Goal: Task Accomplishment & Management: Manage account settings

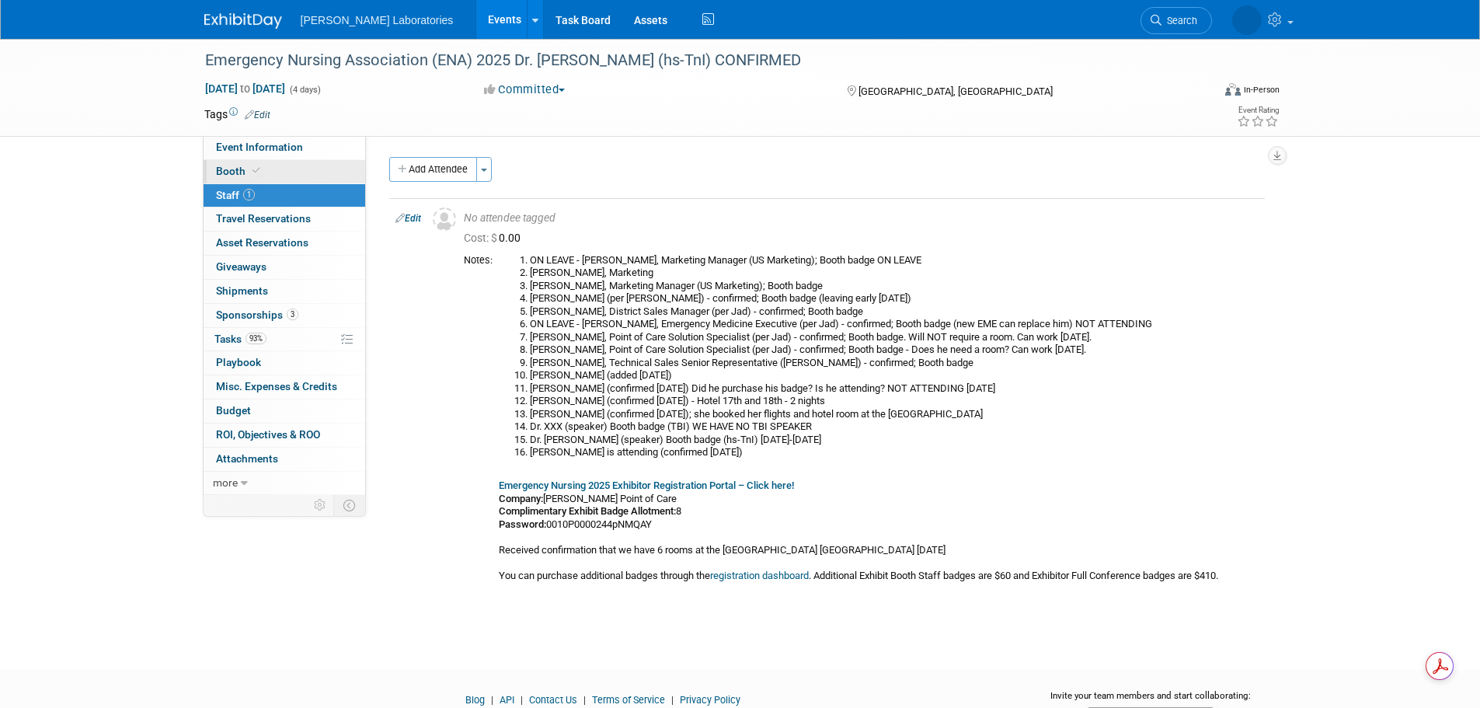
click at [267, 169] on link "Booth" at bounding box center [285, 171] width 162 height 23
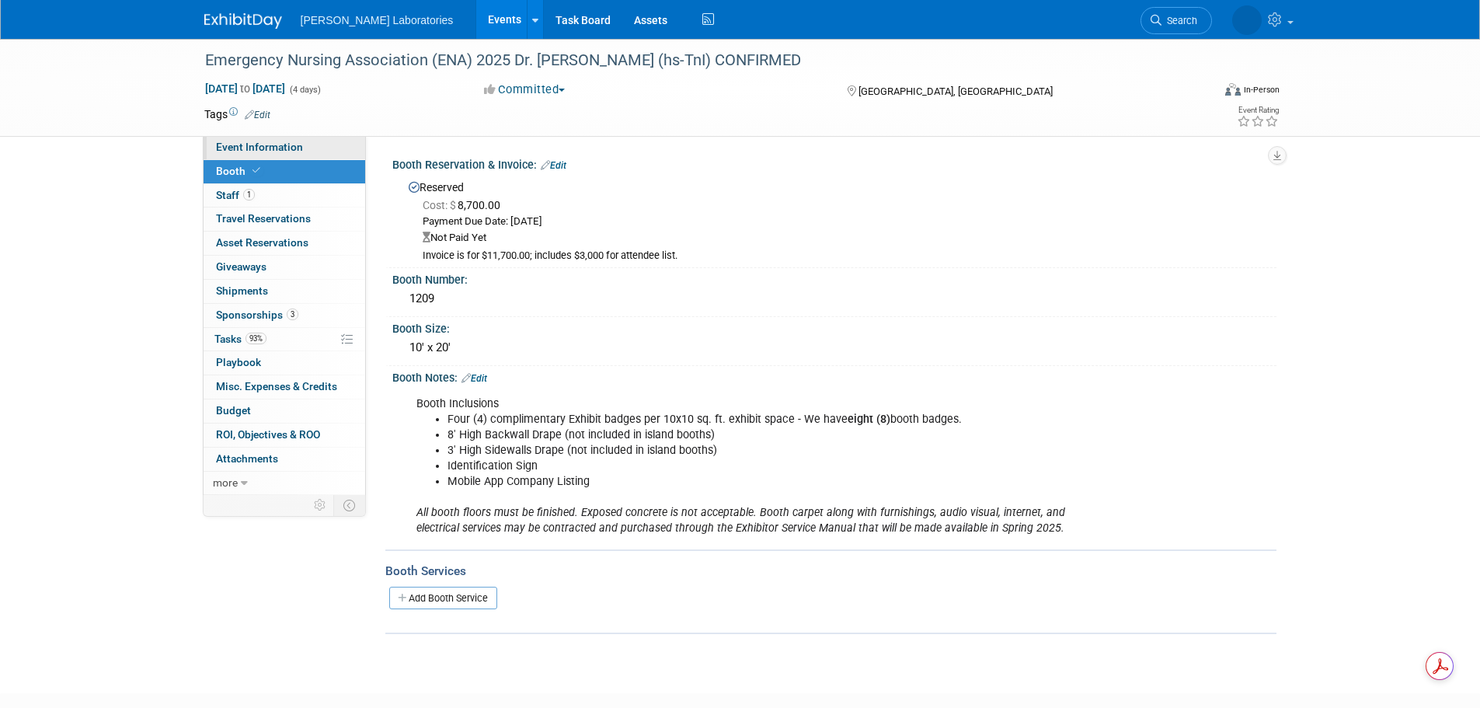
click at [288, 143] on span "Event Information" at bounding box center [259, 147] width 87 height 12
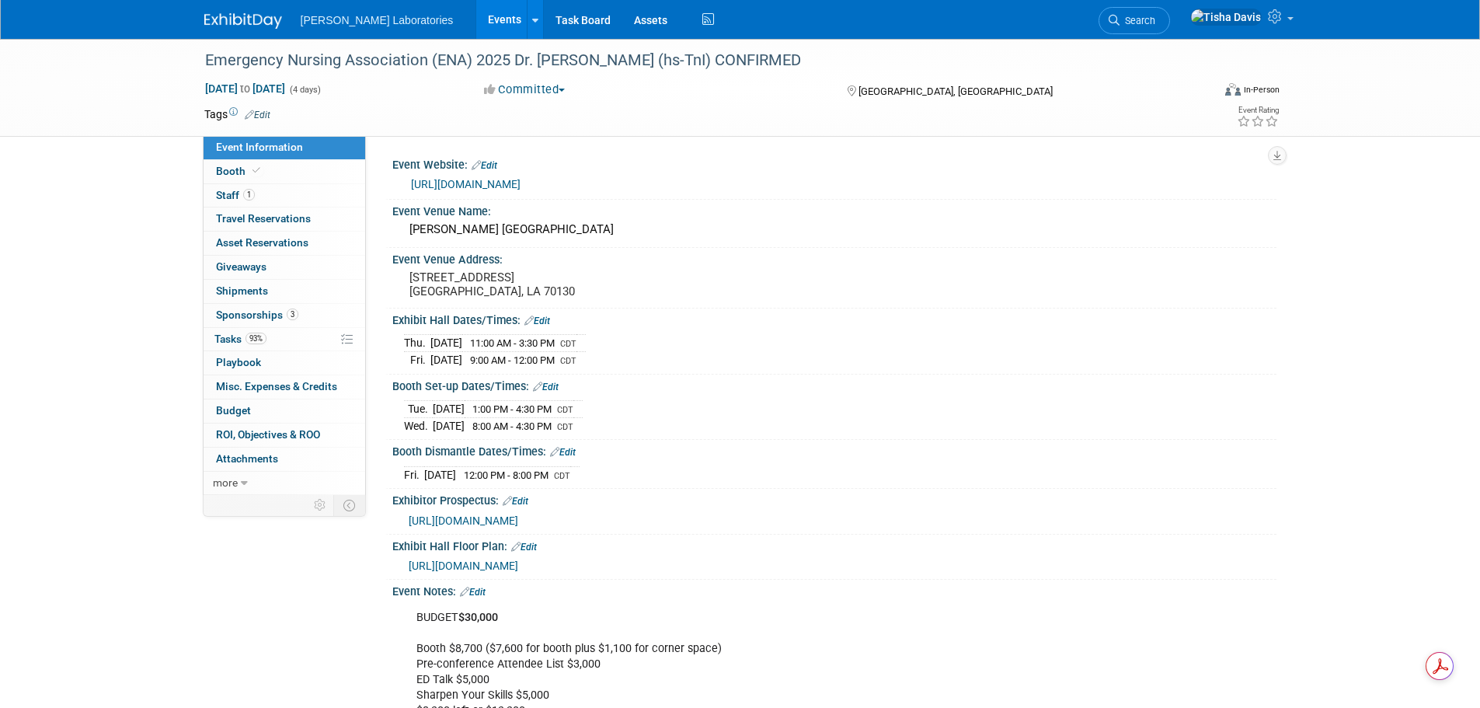
click at [520, 181] on link "[URL][DOMAIN_NAME]" at bounding box center [466, 184] width 110 height 12
click at [933, 336] on div "[DATE] 11:00 AM - 3:30 PM CDT [DATE] 9:00 AM - 12:00 PM CDT" at bounding box center [834, 348] width 861 height 37
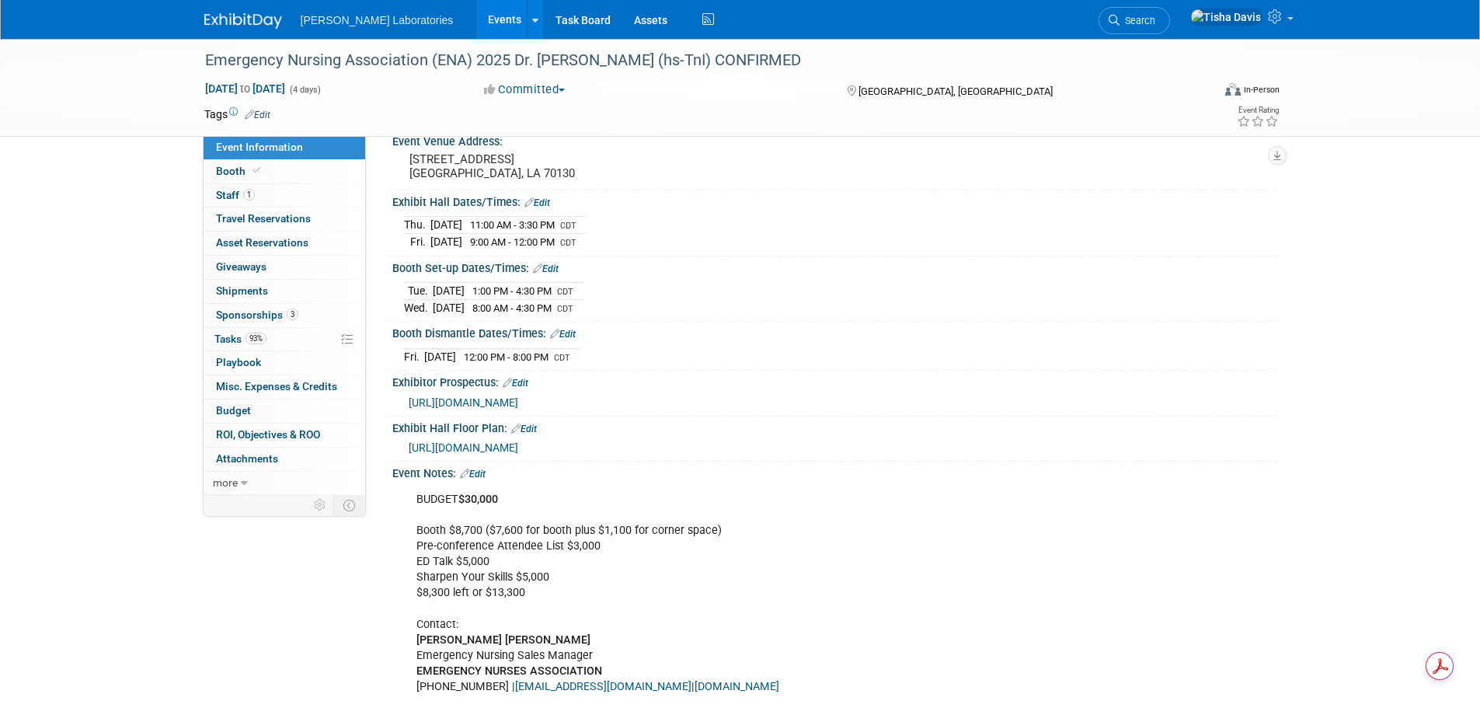
scroll to position [77, 0]
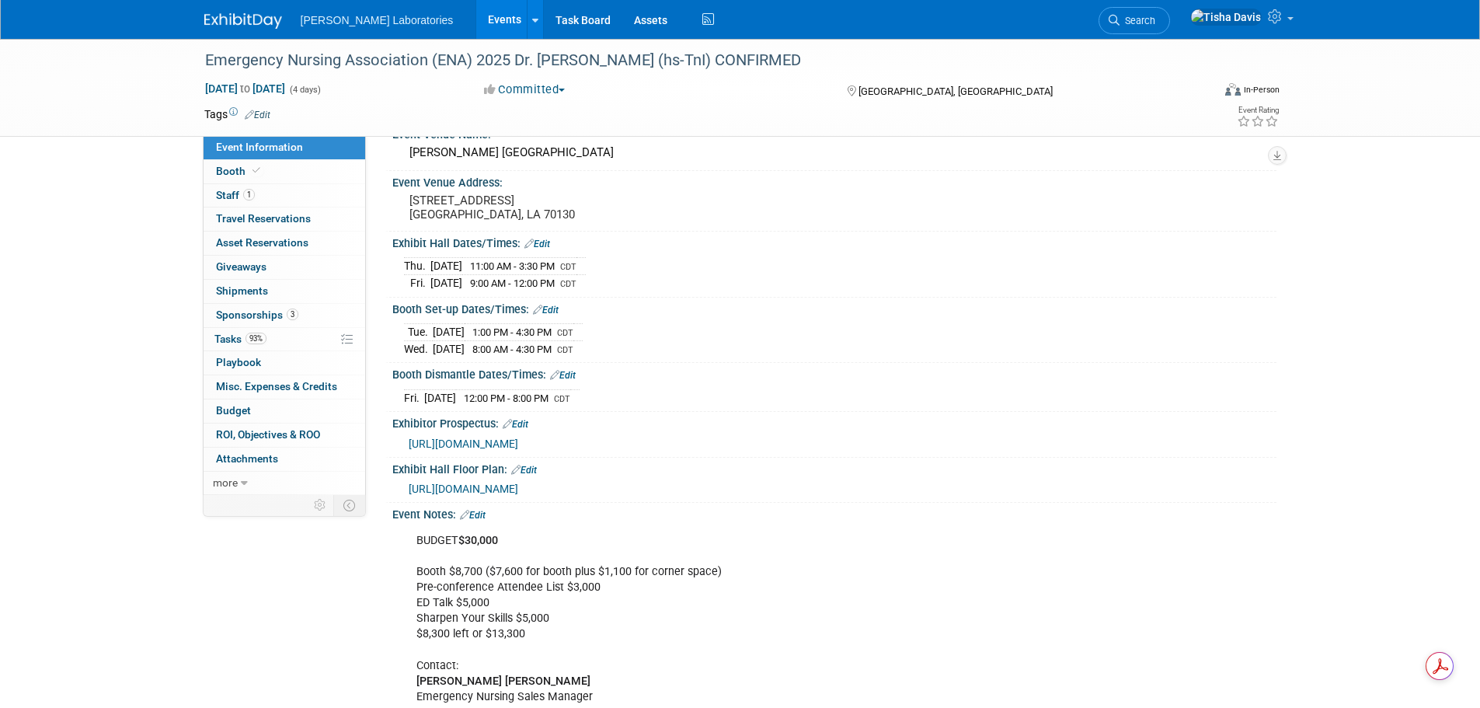
click at [481, 495] on span "[URL][DOMAIN_NAME]" at bounding box center [464, 488] width 110 height 12
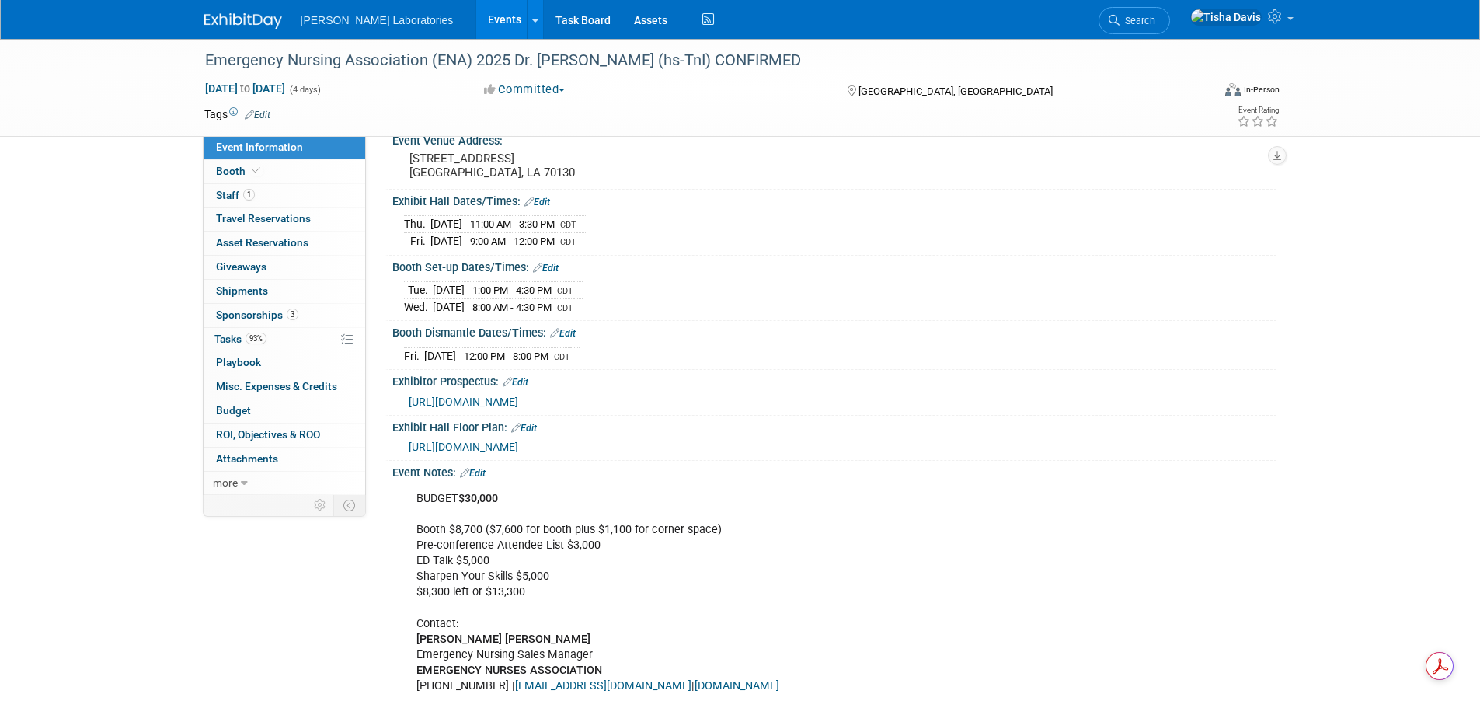
scroll to position [155, 0]
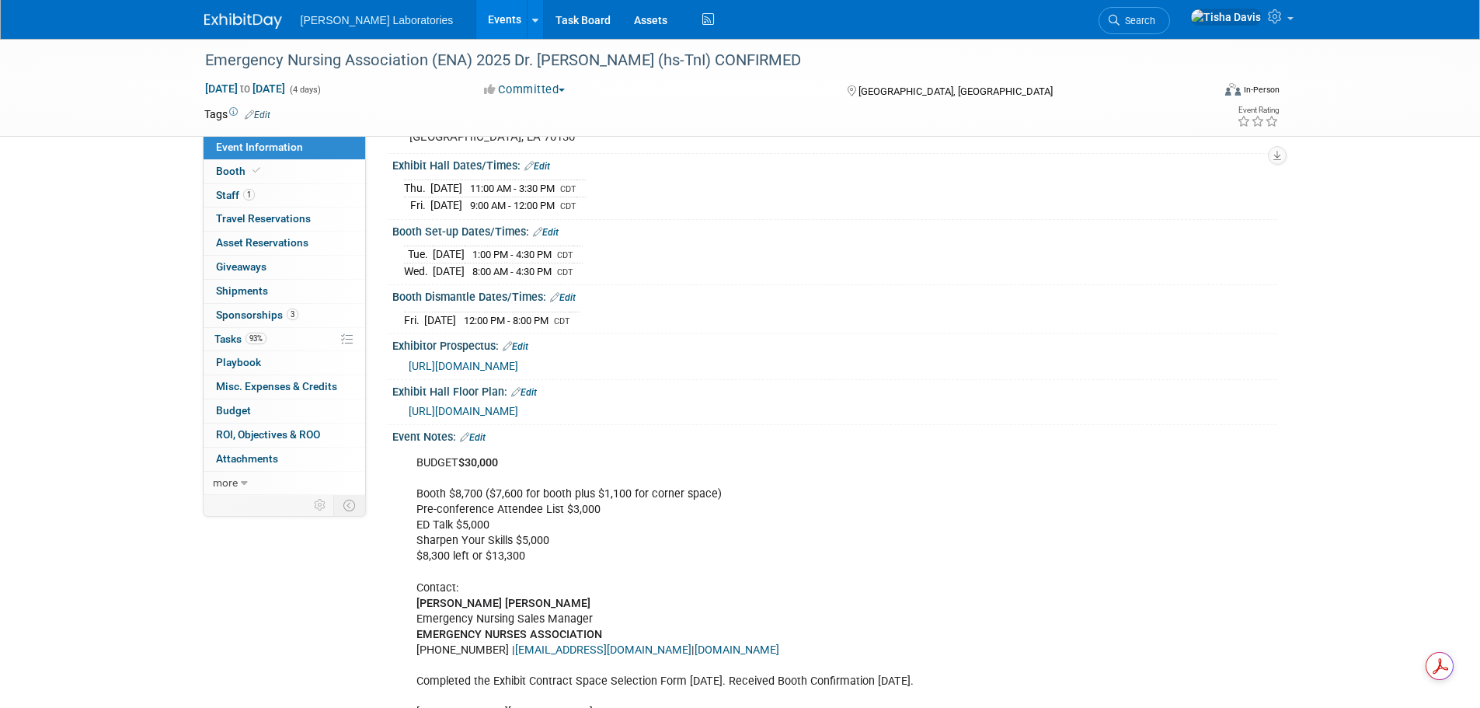
click at [482, 443] on link "Edit" at bounding box center [473, 437] width 26 height 11
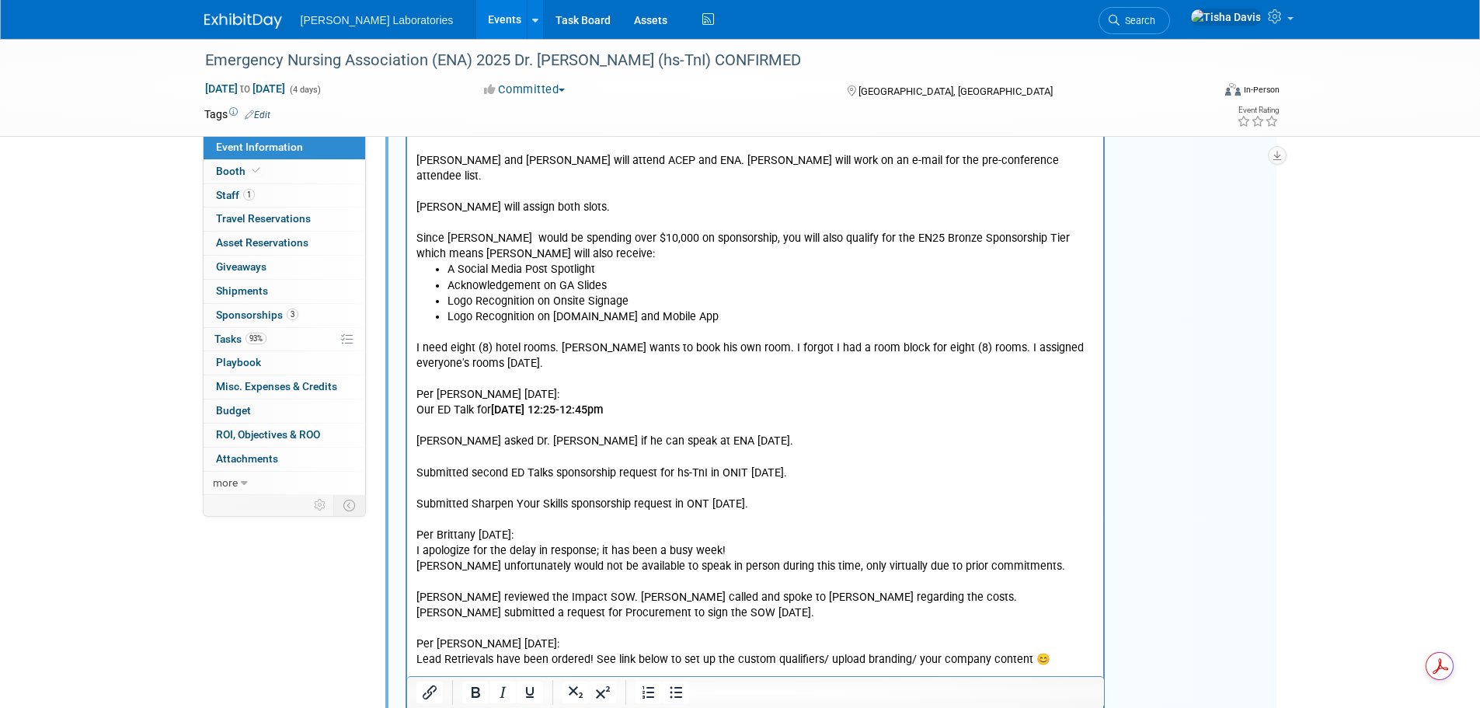
scroll to position [2951, 0]
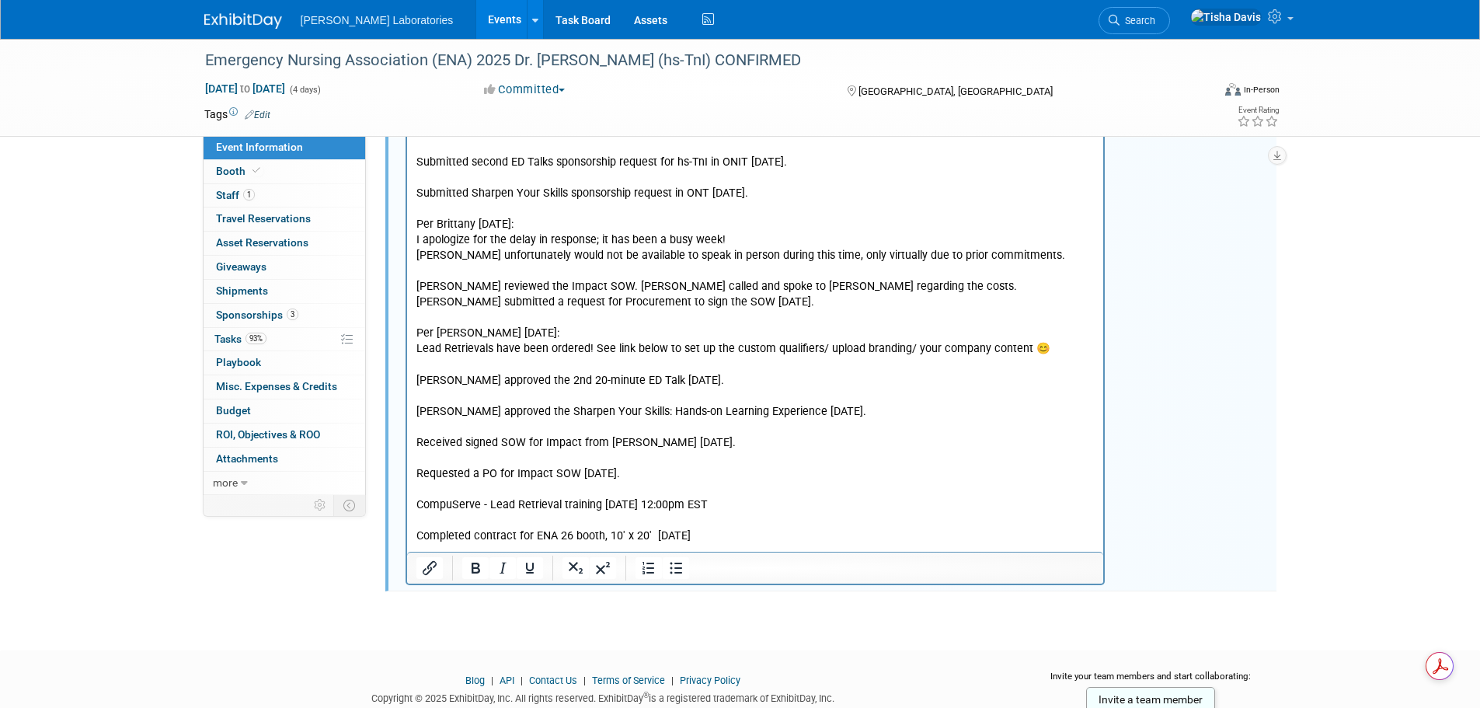
click at [798, 503] on p "I need eight (8) hotel rooms. [PERSON_NAME] wants to book his own room. I forgo…" at bounding box center [755, 295] width 679 height 562
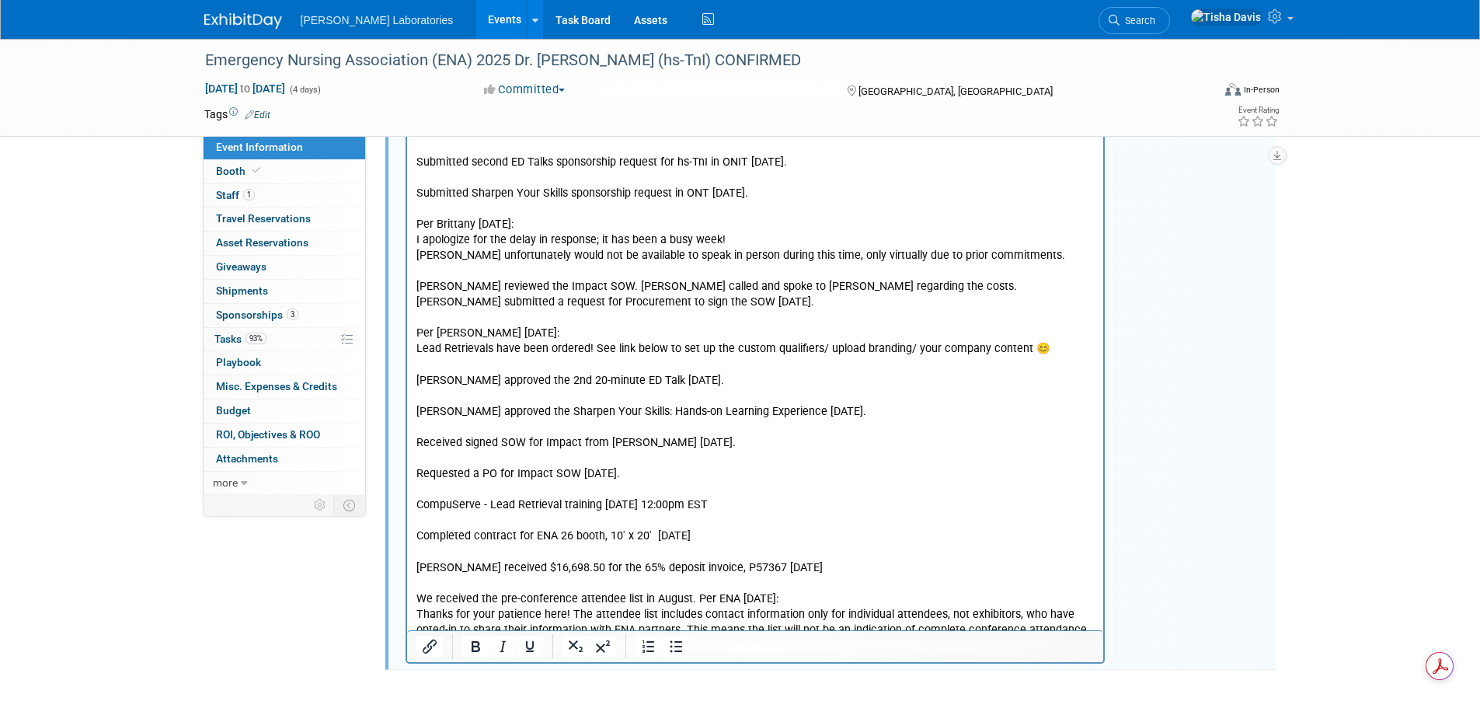
click at [795, 607] on p "Thanks for your patience here! The attendee list includes contact information o…" at bounding box center [755, 630] width 679 height 47
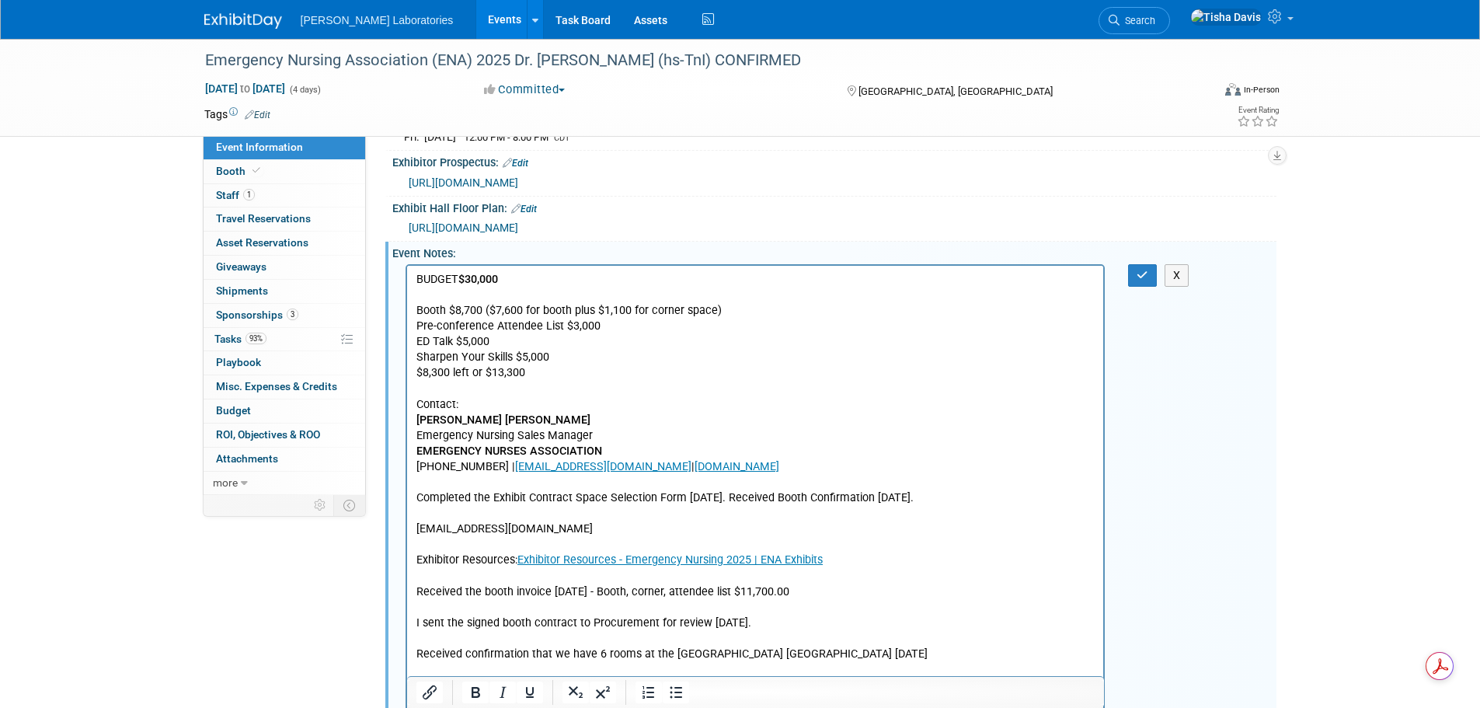
scroll to position [310, 0]
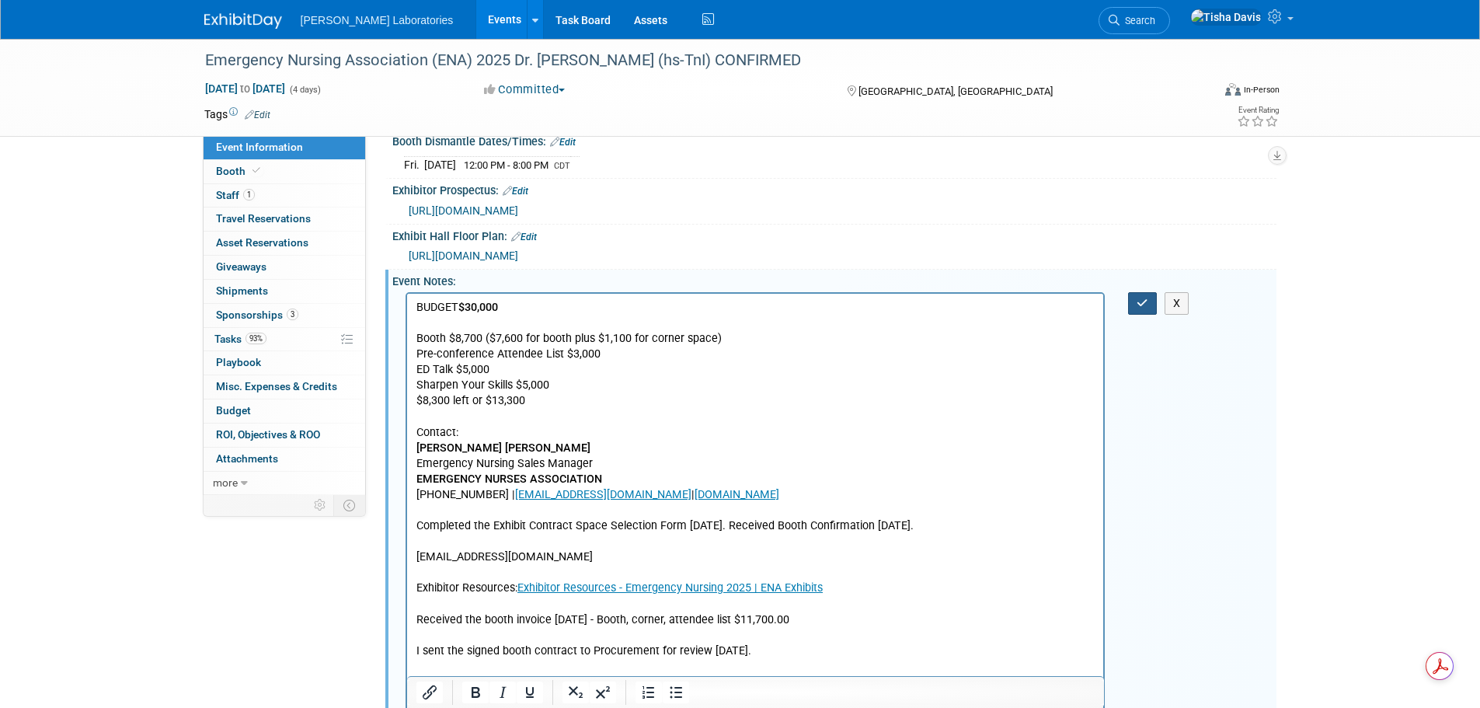
click at [1133, 315] on button "button" at bounding box center [1142, 303] width 29 height 23
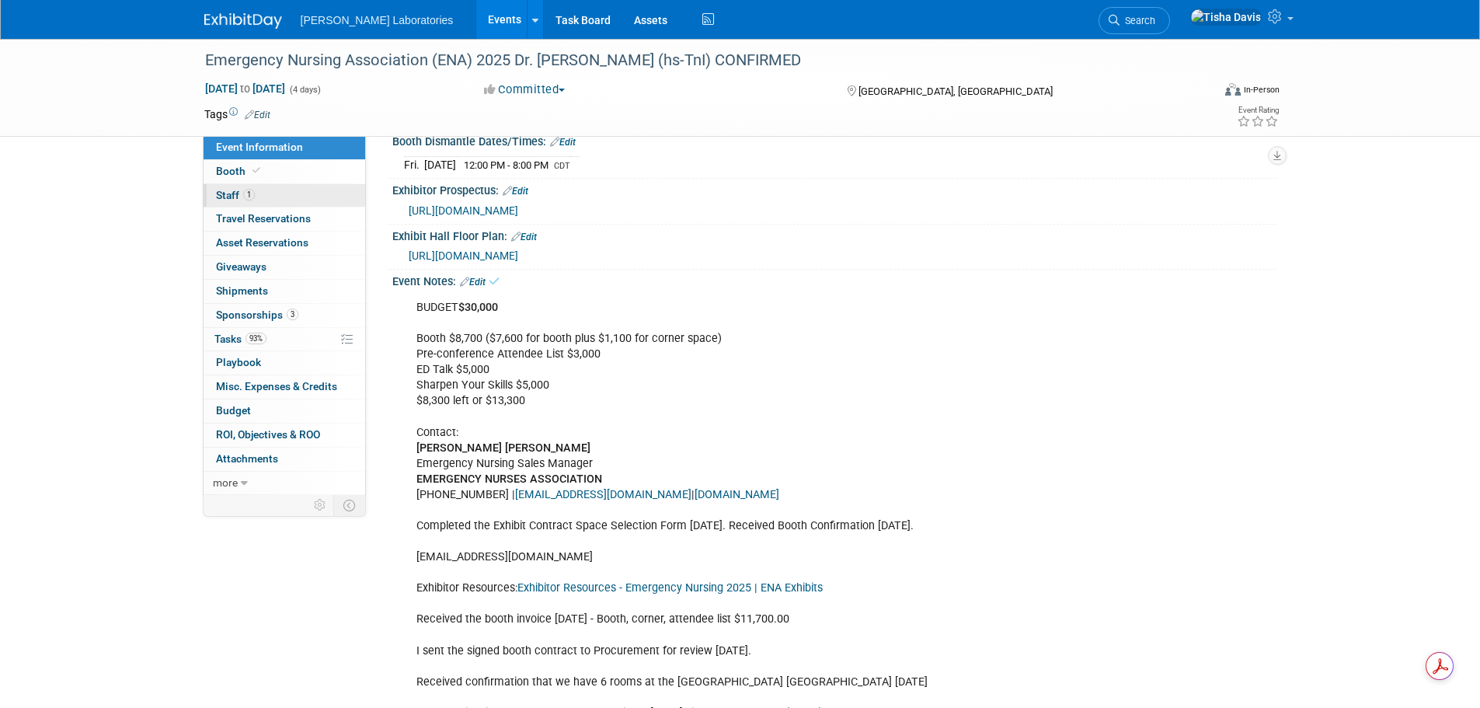
click at [214, 188] on link "1 Staff 1" at bounding box center [285, 195] width 162 height 23
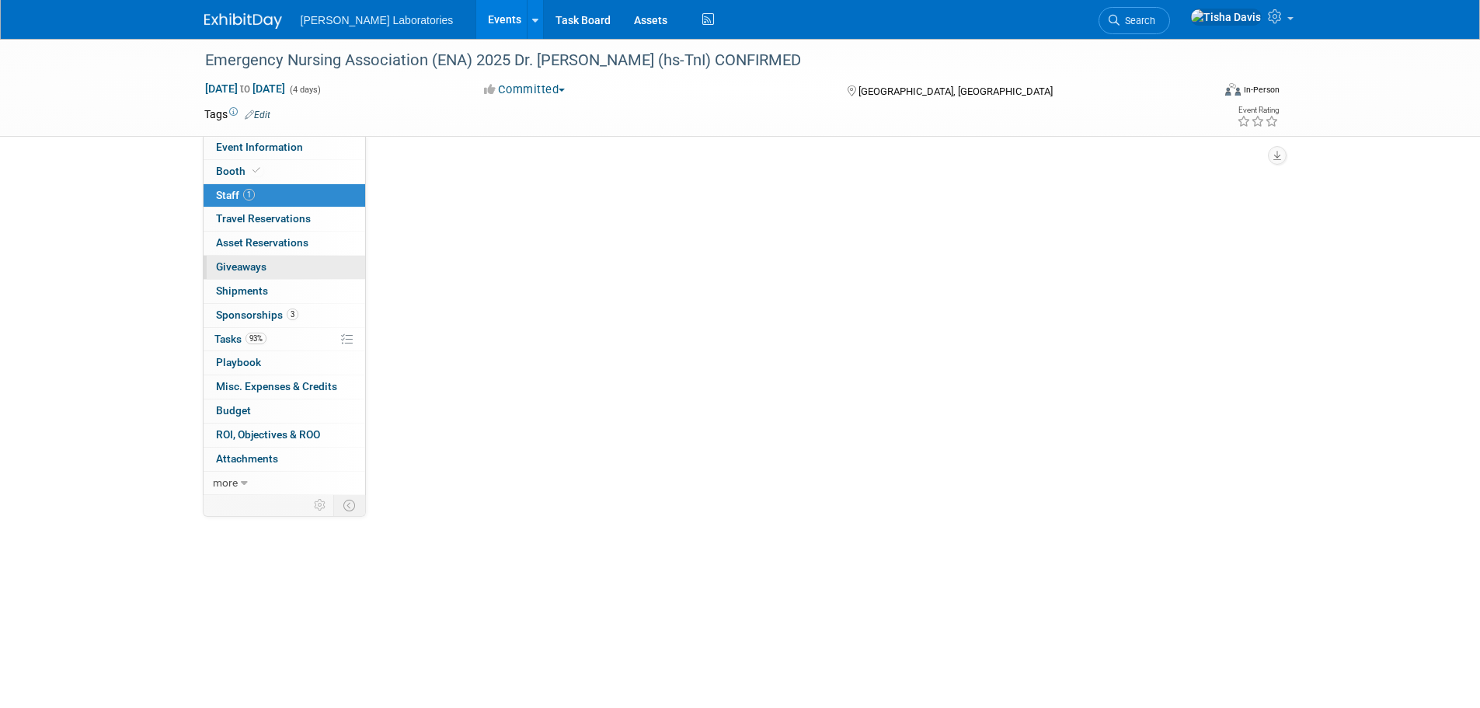
scroll to position [0, 0]
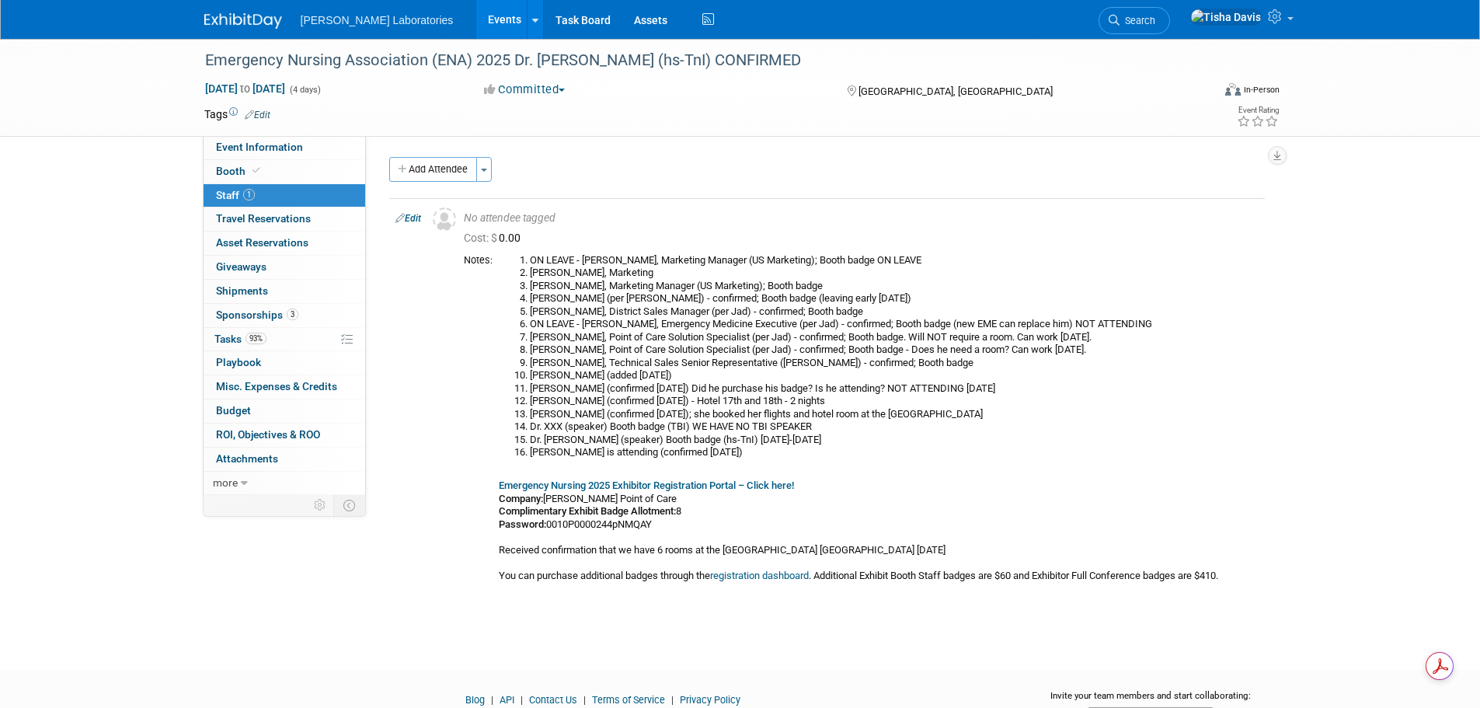
drag, startPoint x: 412, startPoint y: 218, endPoint x: 432, endPoint y: 242, distance: 30.9
click at [412, 218] on link "Edit" at bounding box center [408, 218] width 26 height 11
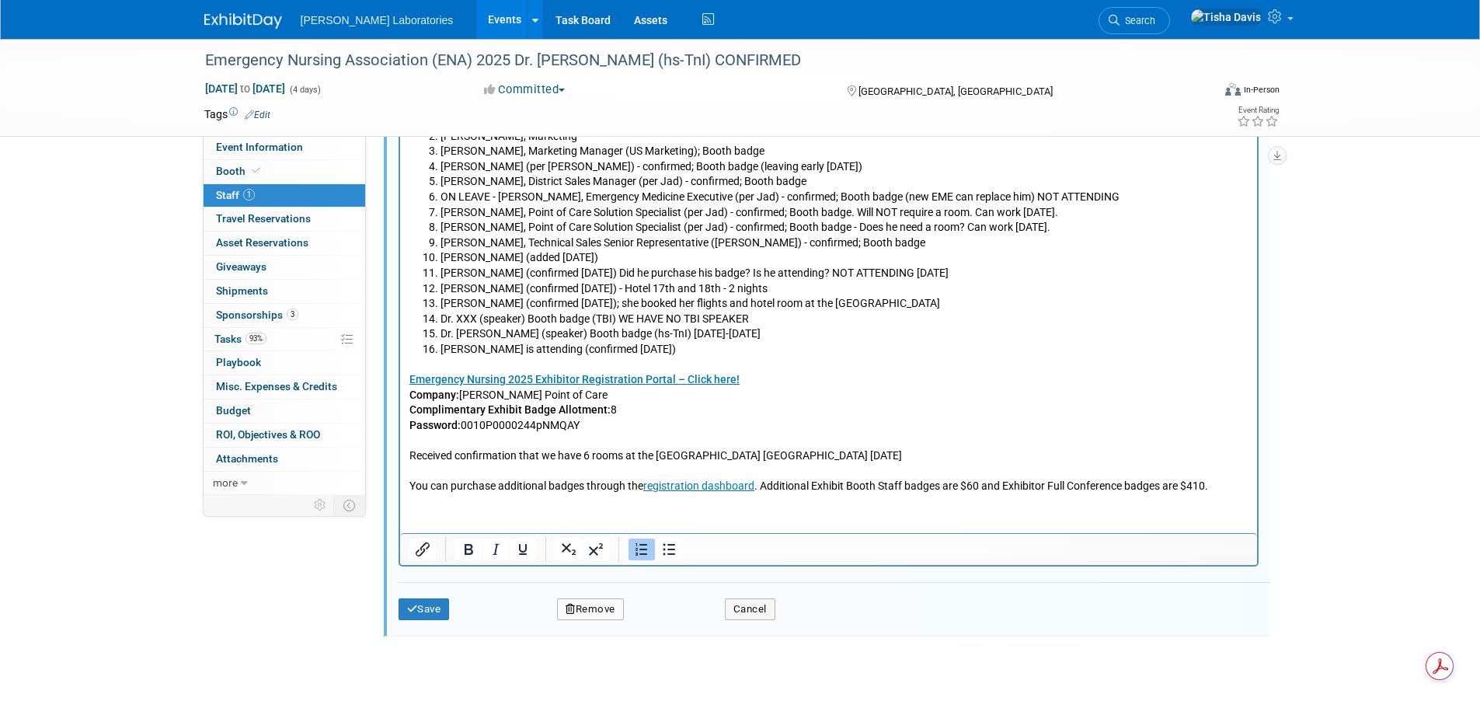
scroll to position [488, 0]
click at [575, 493] on html "ON LEAVE - [PERSON_NAME], Marketing Manager (US Marketing); Booth badge ON LEAV…" at bounding box center [827, 299] width 857 height 387
click at [1233, 485] on p "Emergency Nursing 2025 Exhibitor Registration Portal – Click here! Company: [PE…" at bounding box center [828, 425] width 839 height 137
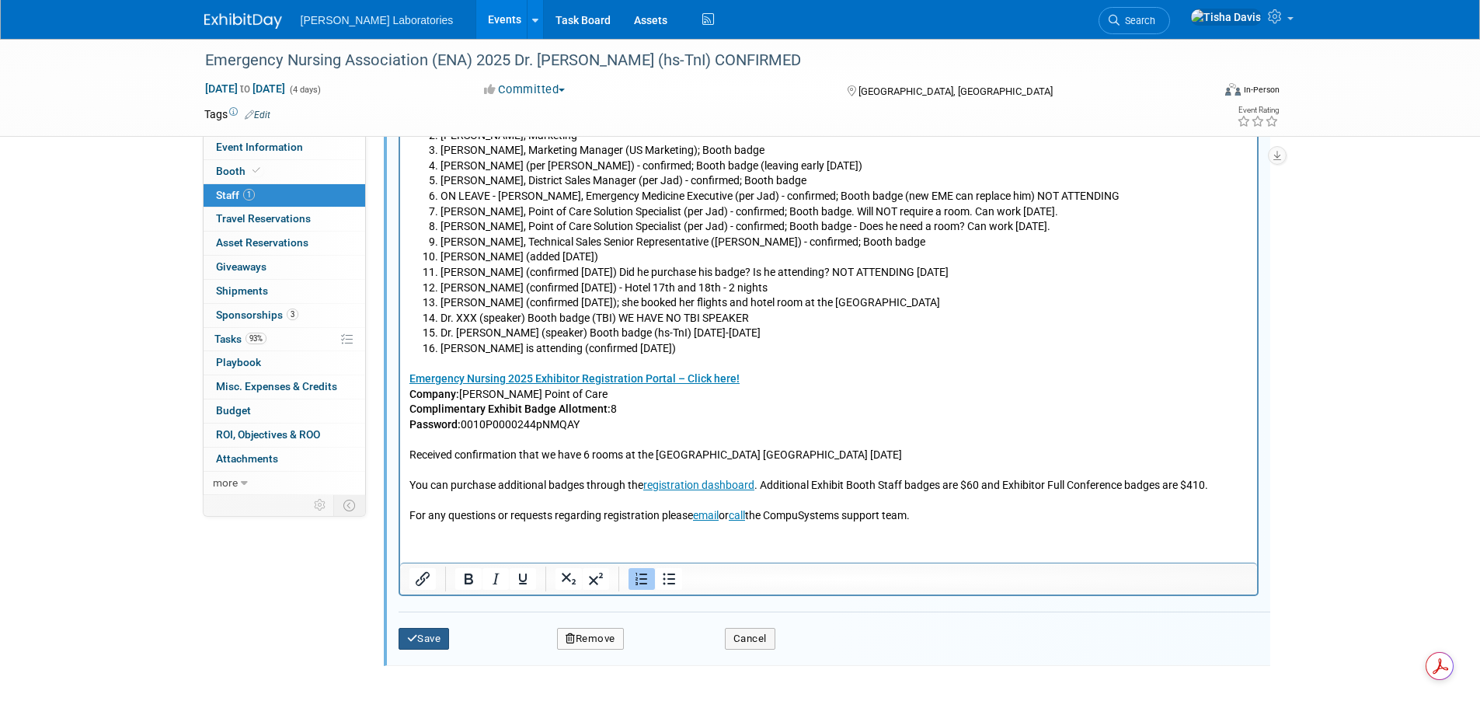
click at [429, 646] on button "Save" at bounding box center [424, 639] width 51 height 22
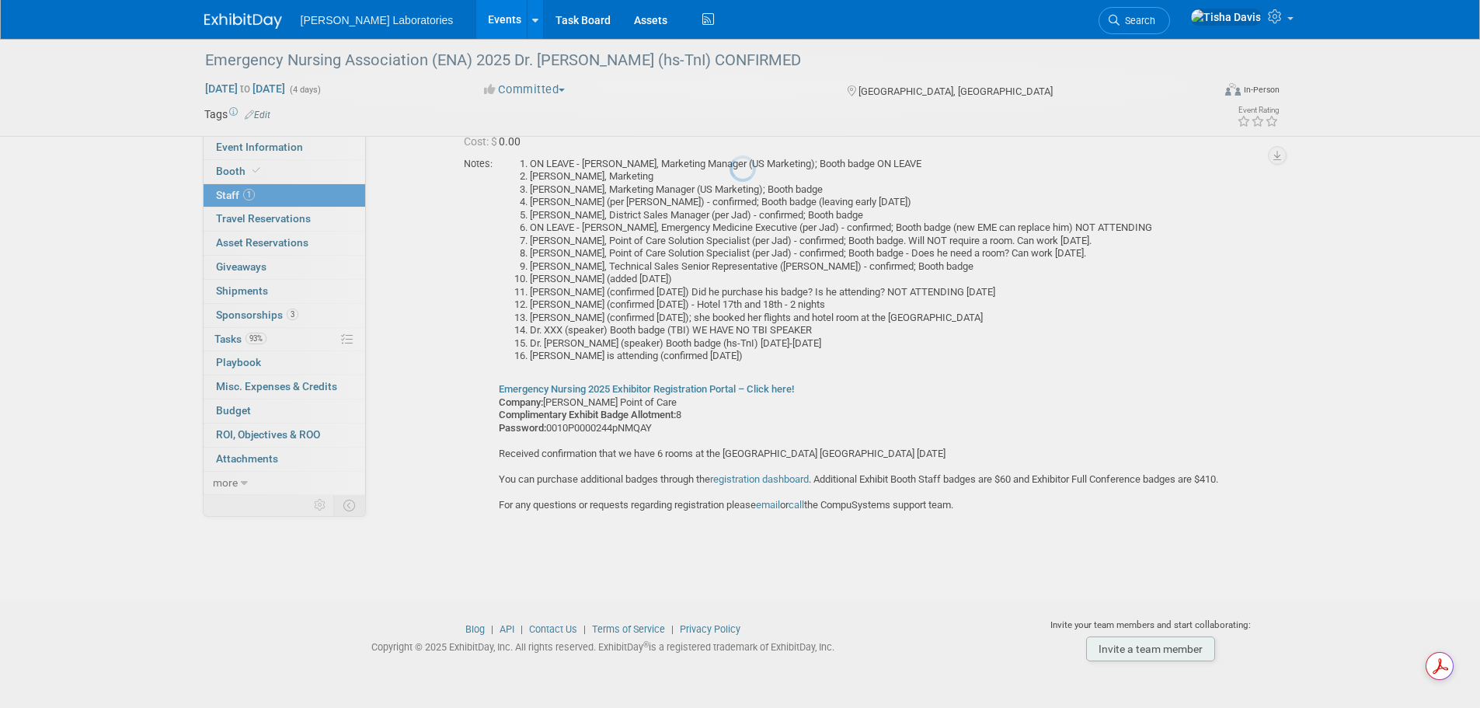
scroll to position [96, 0]
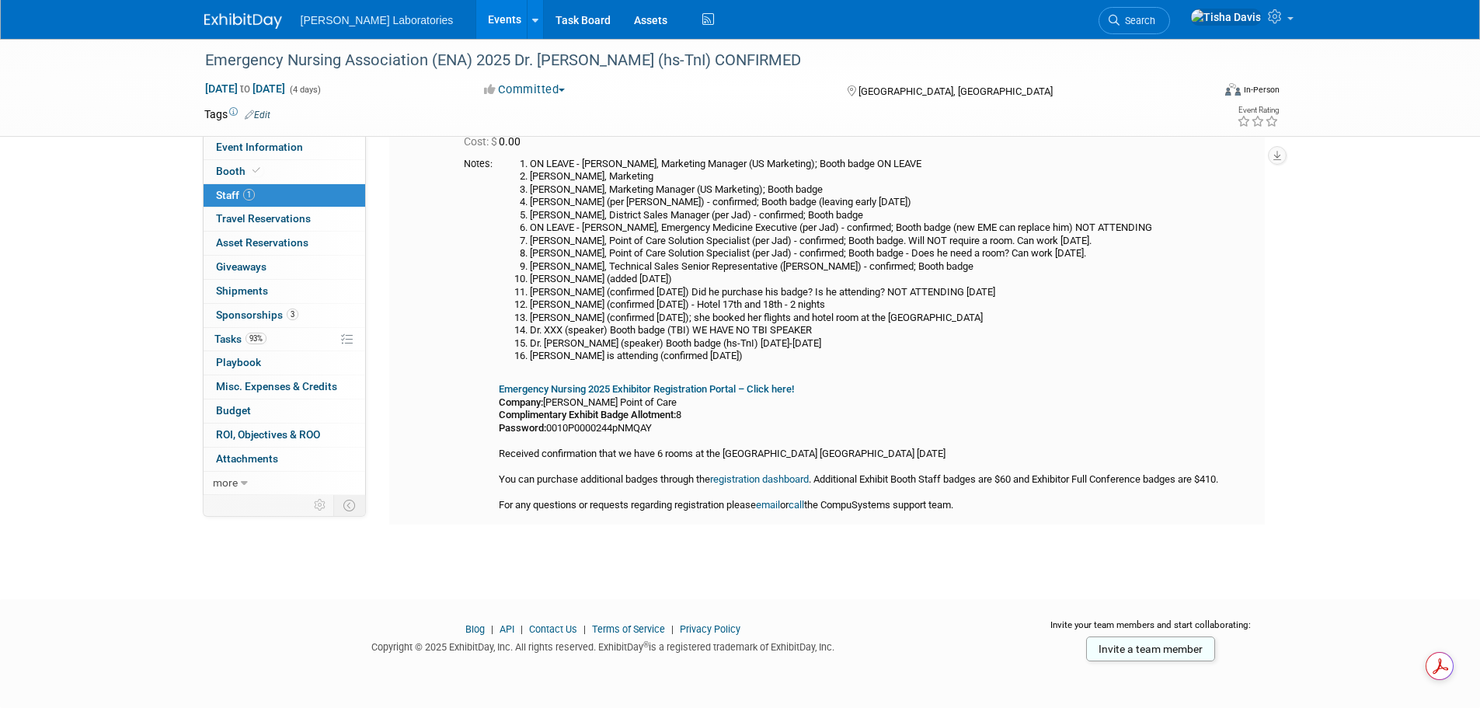
click at [804, 503] on link "call" at bounding box center [796, 505] width 16 height 12
click at [236, 162] on link "Booth" at bounding box center [285, 171] width 162 height 23
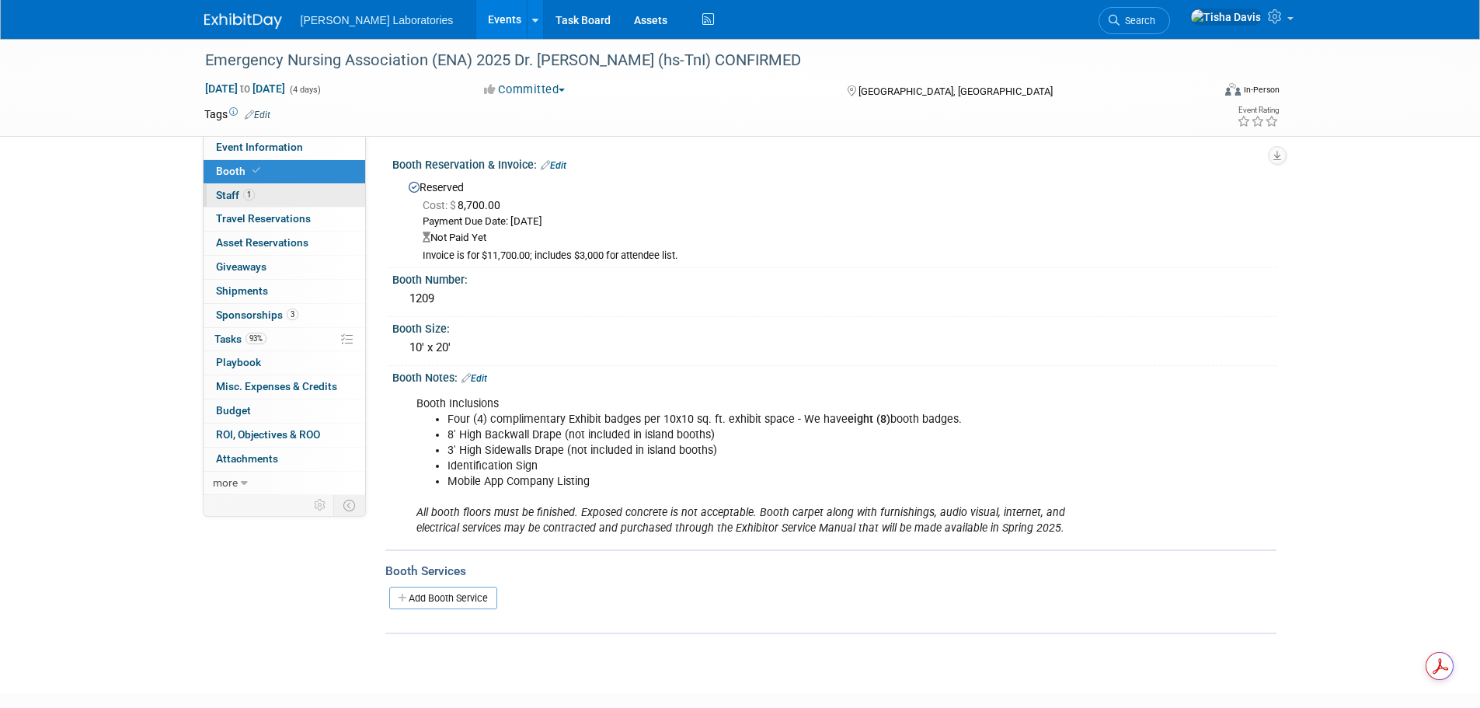
click at [220, 193] on span "Staff 1" at bounding box center [235, 195] width 39 height 12
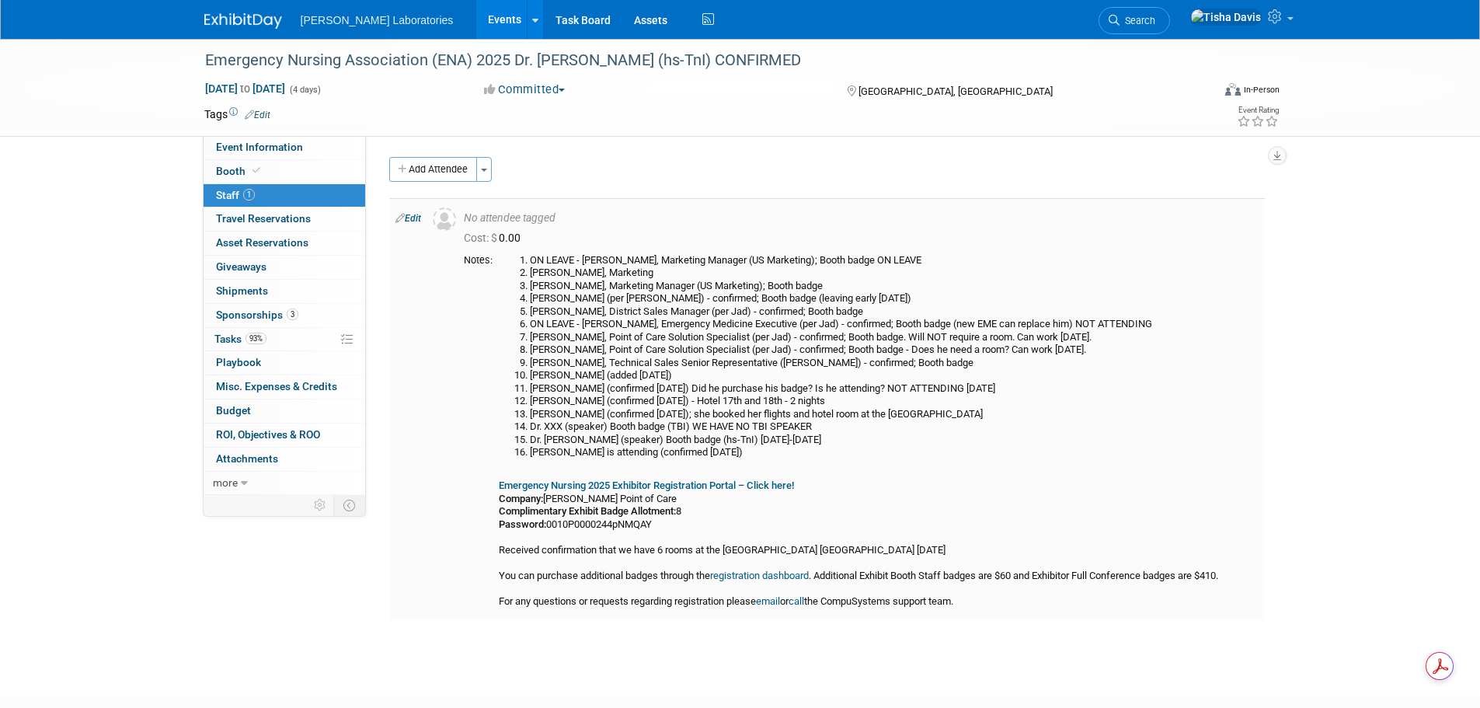
click at [414, 218] on link "Edit" at bounding box center [408, 218] width 26 height 11
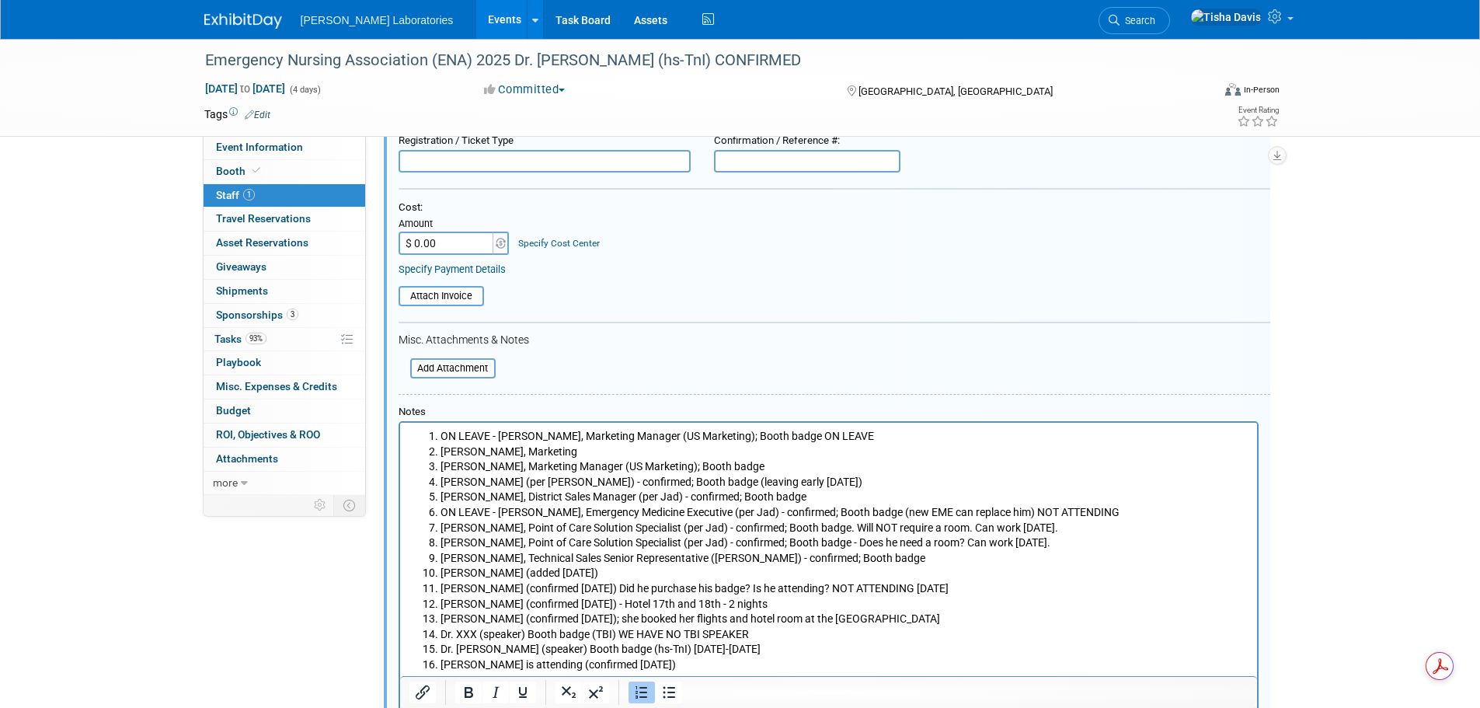
scroll to position [177, 0]
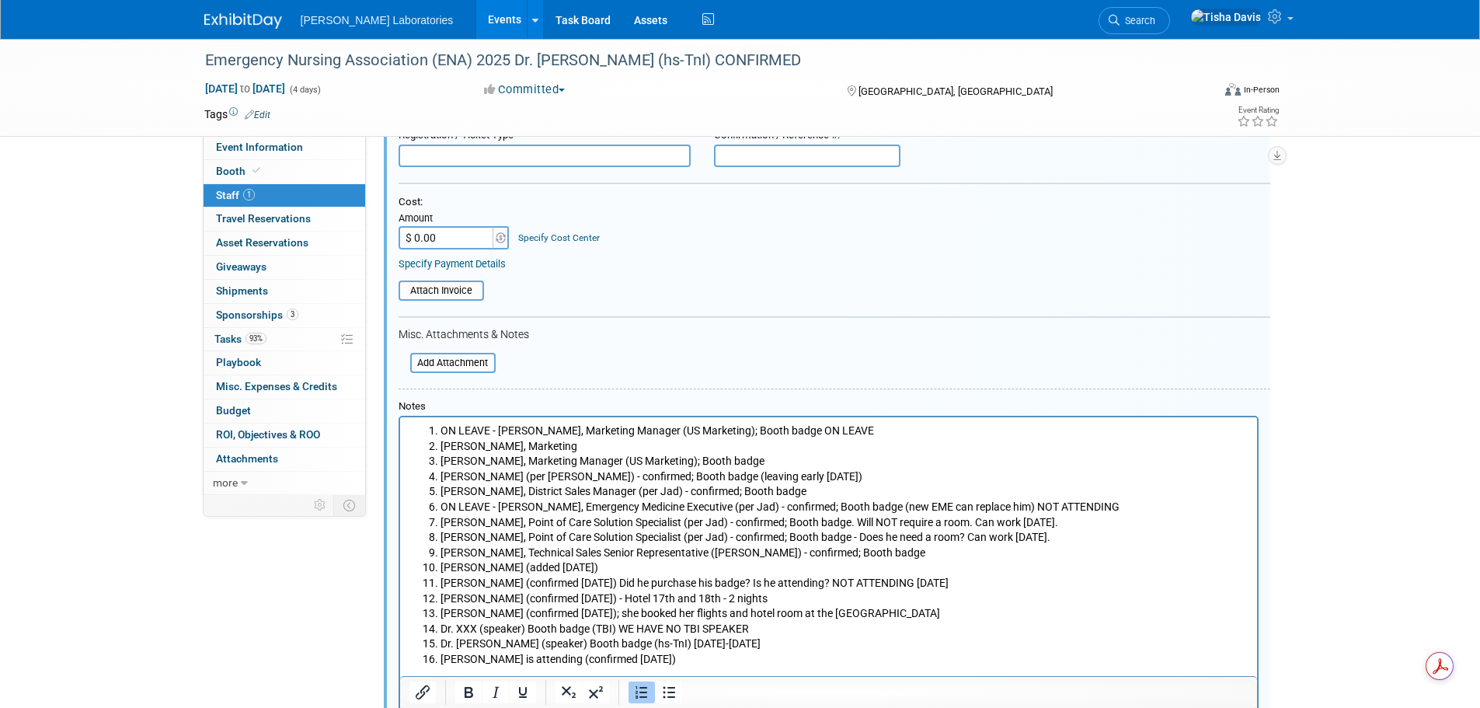
click at [596, 446] on li "[PERSON_NAME], Marketing" at bounding box center [844, 447] width 808 height 16
drag, startPoint x: 441, startPoint y: 506, endPoint x: 498, endPoint y: 510, distance: 56.8
click at [498, 510] on li "ON LEAVE - [PERSON_NAME], Emergency Medicine Executive (per Jad) - confirmed; B…" at bounding box center [844, 507] width 808 height 16
click at [880, 611] on li "[PERSON_NAME] (confirmed [DATE]); she booked her flights and hotel room at the …" at bounding box center [844, 614] width 808 height 16
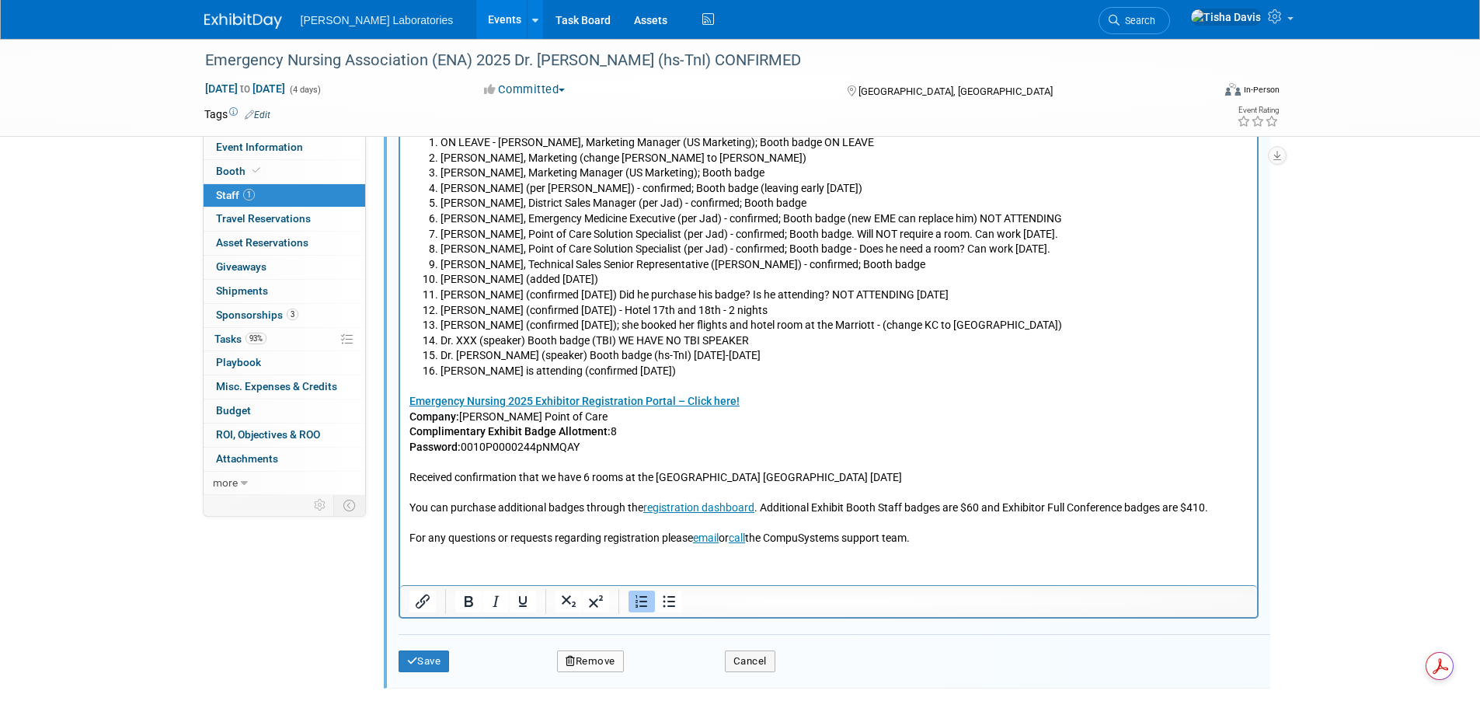
scroll to position [488, 0]
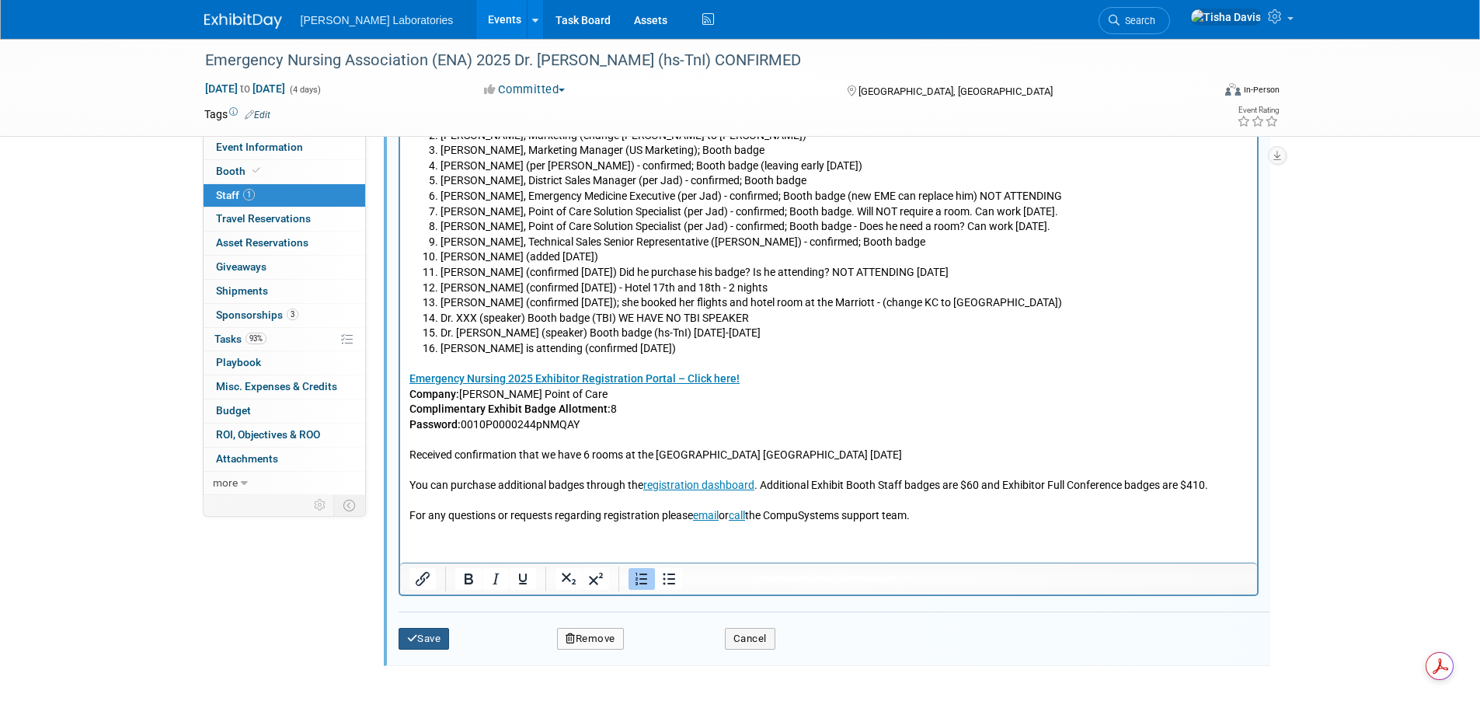
click at [412, 637] on icon "submit" at bounding box center [412, 638] width 11 height 10
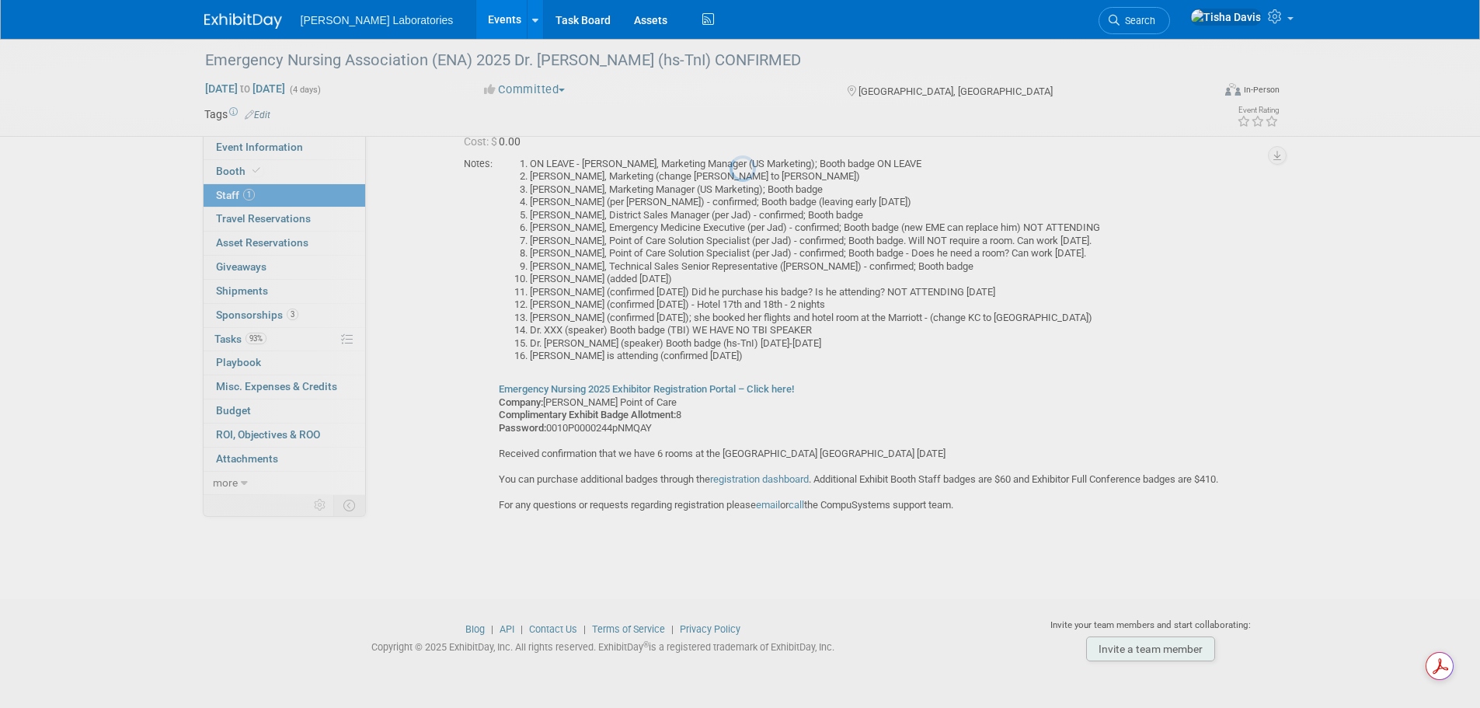
scroll to position [96, 0]
